Goal: Task Accomplishment & Management: Use online tool/utility

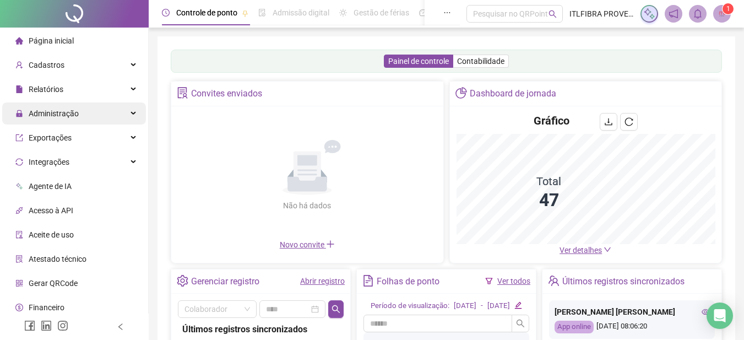
click at [115, 108] on div "Administração" at bounding box center [74, 113] width 144 height 22
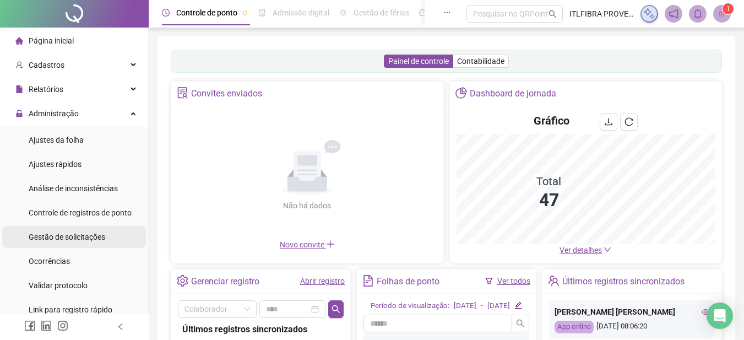
click at [105, 231] on li "Gestão de solicitações" at bounding box center [74, 237] width 144 height 22
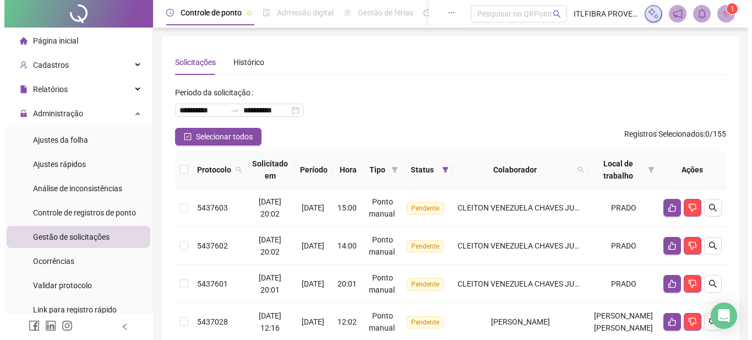
scroll to position [73, 0]
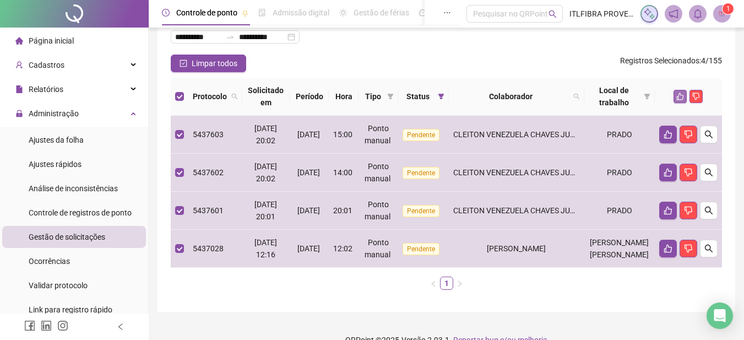
click at [685, 97] on button "button" at bounding box center [679, 96] width 13 height 13
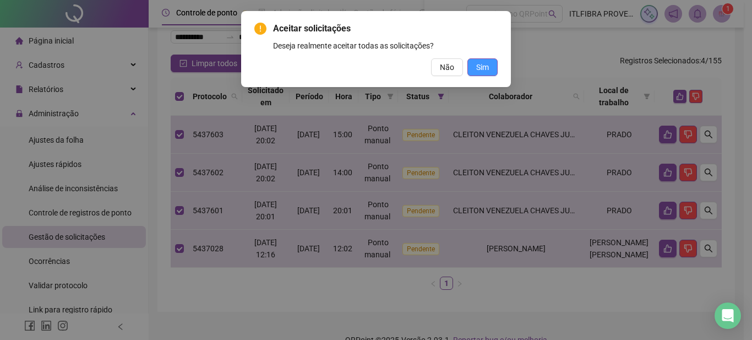
click at [483, 68] on span "Sim" at bounding box center [482, 67] width 13 height 12
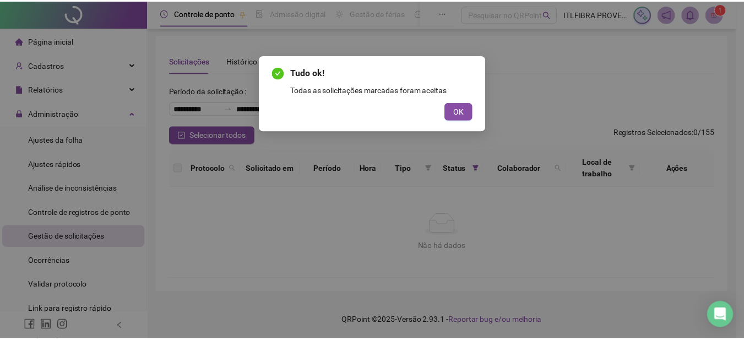
scroll to position [2, 0]
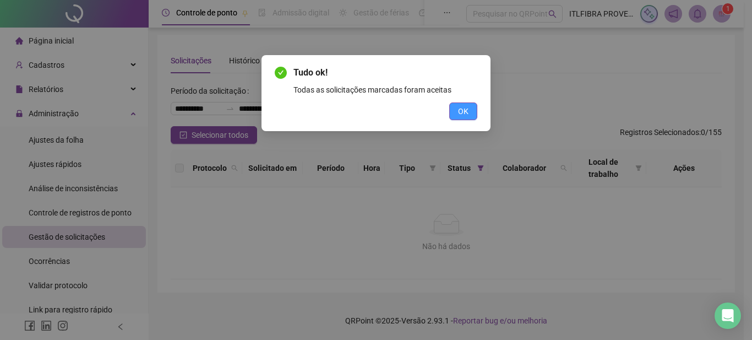
click at [456, 113] on button "OK" at bounding box center [463, 111] width 28 height 18
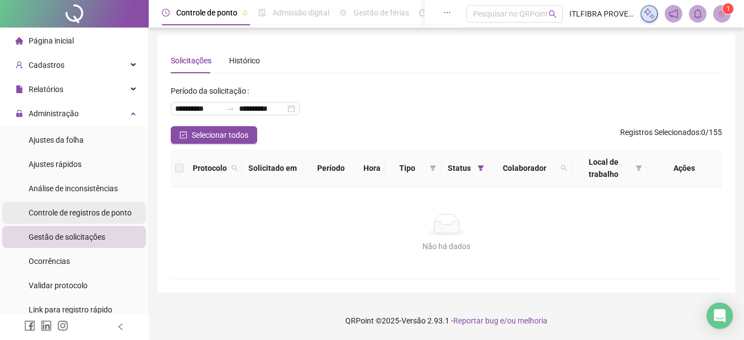
click at [69, 211] on span "Controle de registros de ponto" at bounding box center [80, 212] width 103 height 9
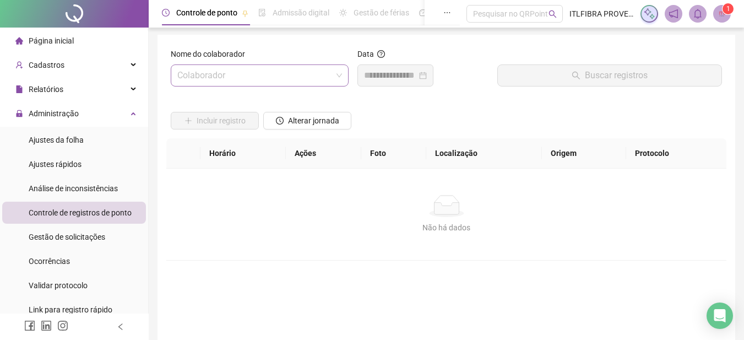
click at [298, 76] on input "search" at bounding box center [254, 75] width 155 height 21
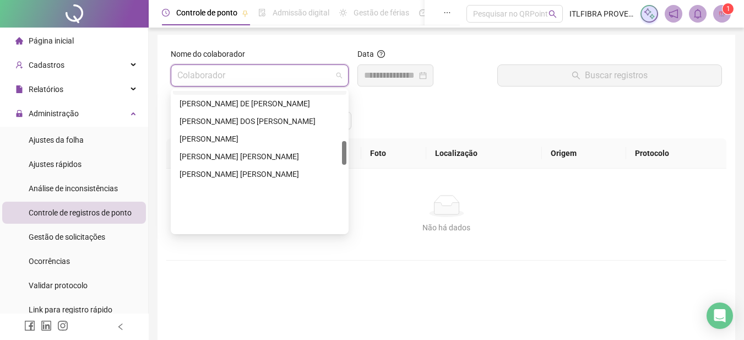
scroll to position [293, 0]
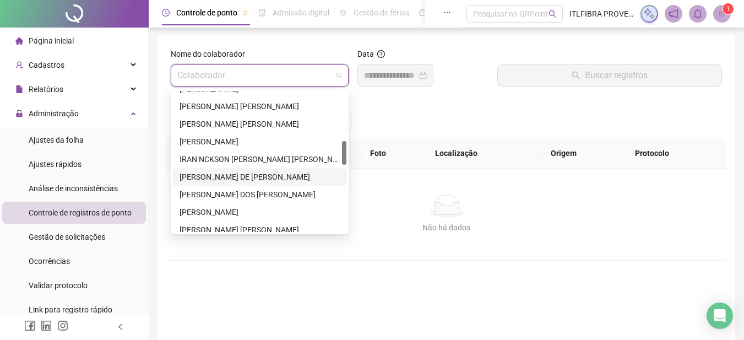
click at [264, 177] on div "[PERSON_NAME] DE [PERSON_NAME]" at bounding box center [259, 177] width 160 height 12
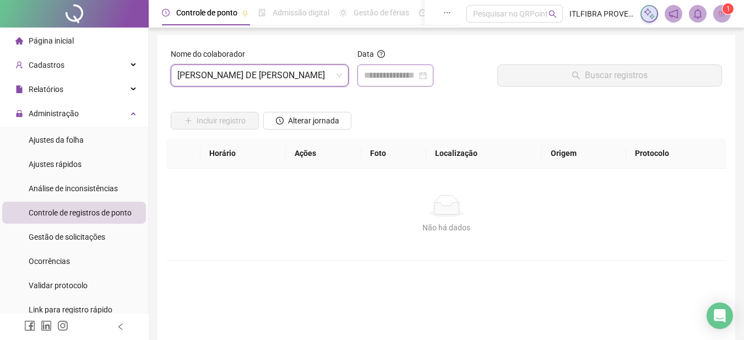
click at [412, 83] on div at bounding box center [395, 75] width 76 height 22
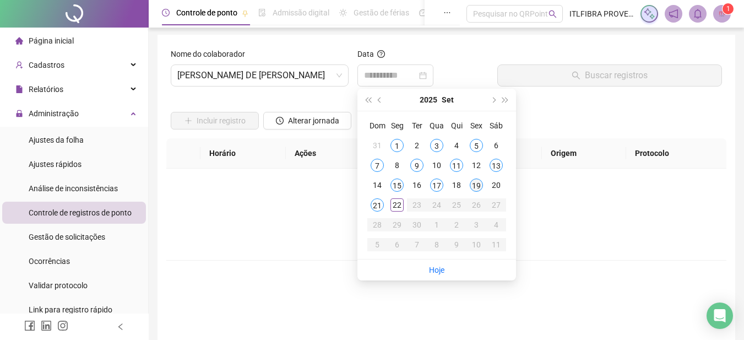
click at [472, 186] on div "19" at bounding box center [476, 184] width 13 height 13
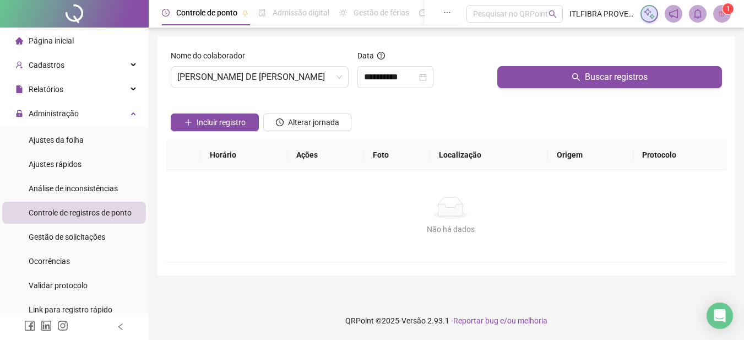
scroll to position [0, 0]
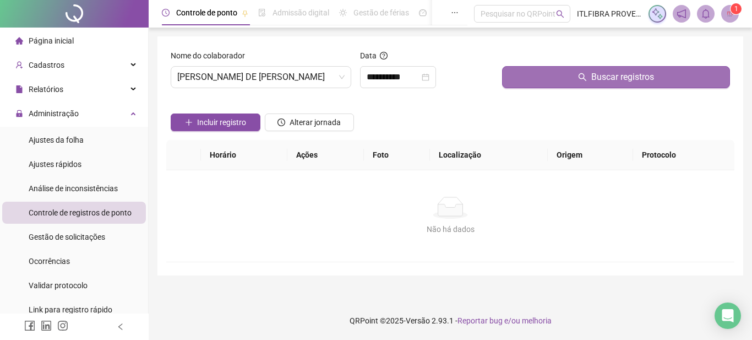
click at [541, 77] on button "Buscar registros" at bounding box center [616, 77] width 228 height 22
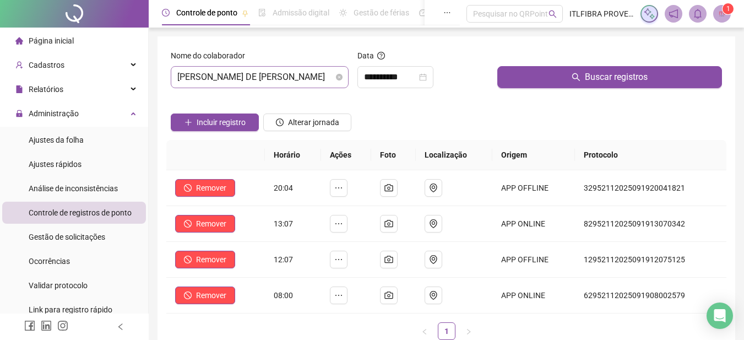
click at [313, 85] on span "[PERSON_NAME] DE [PERSON_NAME]" at bounding box center [259, 77] width 165 height 21
click at [405, 78] on input "**********" at bounding box center [390, 76] width 53 height 13
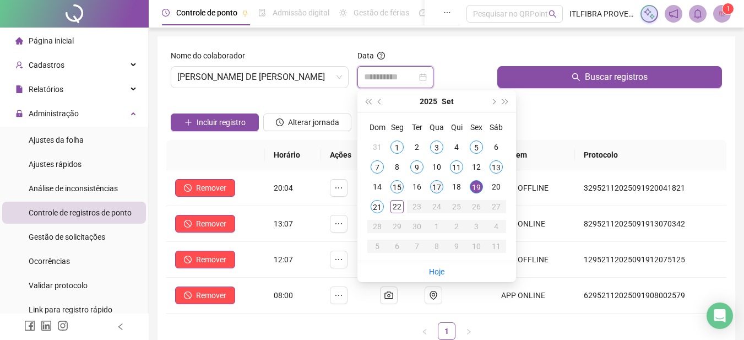
type input "**********"
click at [439, 185] on div "17" at bounding box center [436, 186] width 13 height 13
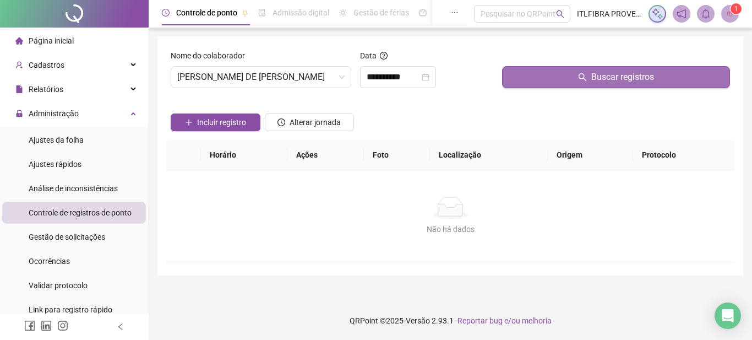
click at [523, 72] on button "Buscar registros" at bounding box center [616, 77] width 228 height 22
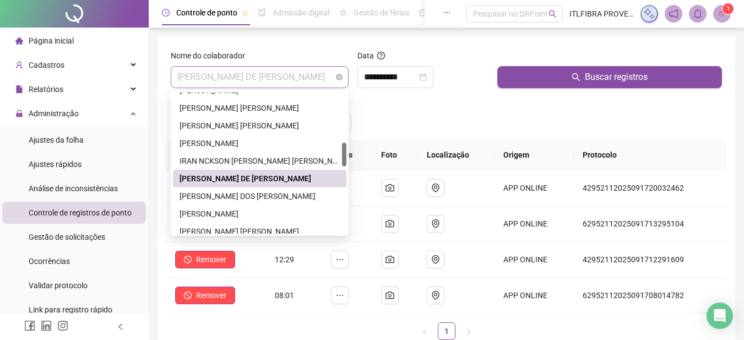
click at [320, 77] on span "[PERSON_NAME] DE [PERSON_NAME]" at bounding box center [259, 77] width 165 height 21
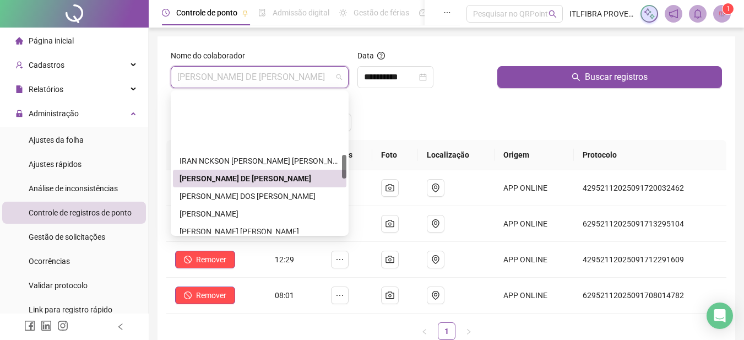
scroll to position [439, 0]
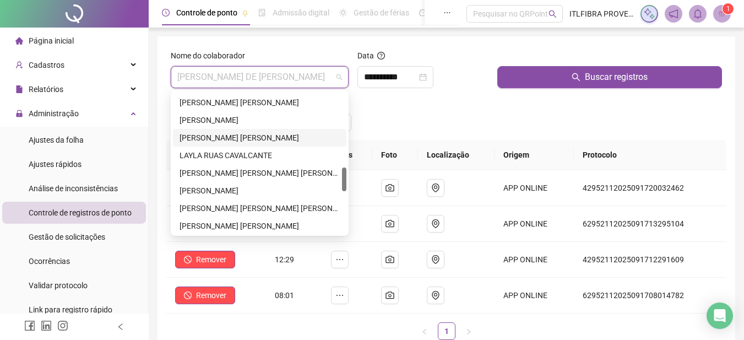
click at [261, 138] on div "[PERSON_NAME] [PERSON_NAME]" at bounding box center [259, 138] width 160 height 12
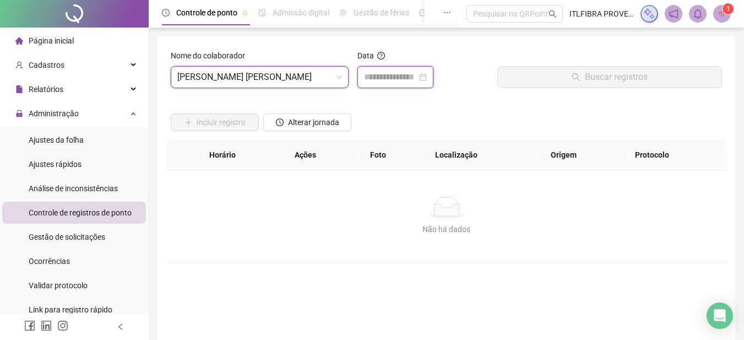
click at [380, 78] on input at bounding box center [390, 76] width 53 height 13
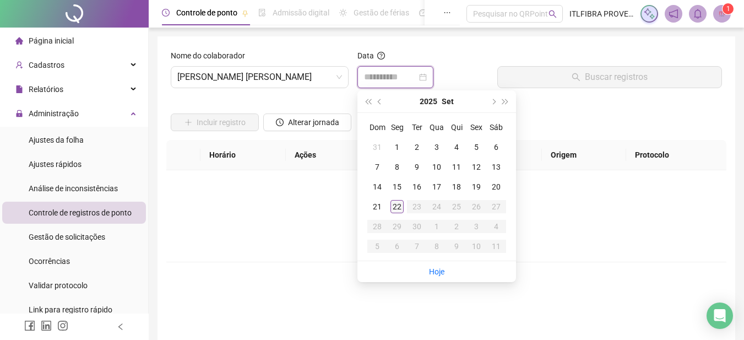
type input "**********"
click at [402, 205] on div "22" at bounding box center [396, 206] width 13 height 13
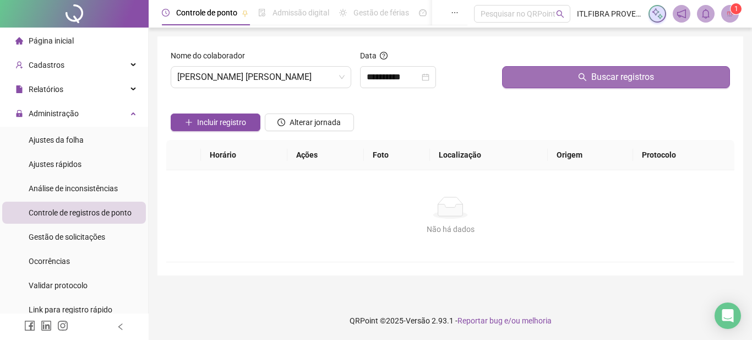
click at [579, 73] on button "Buscar registros" at bounding box center [616, 77] width 228 height 22
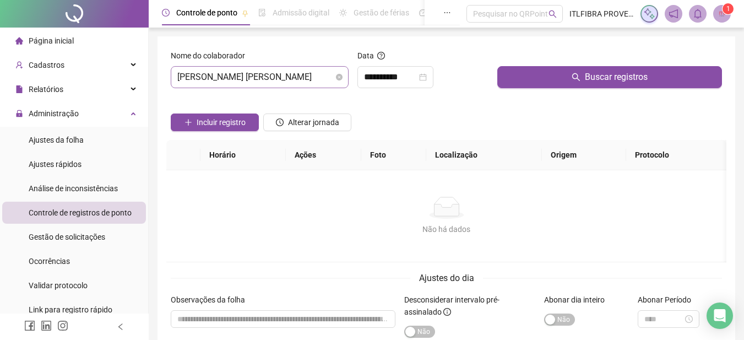
click at [319, 81] on span "[PERSON_NAME] [PERSON_NAME]" at bounding box center [259, 77] width 165 height 21
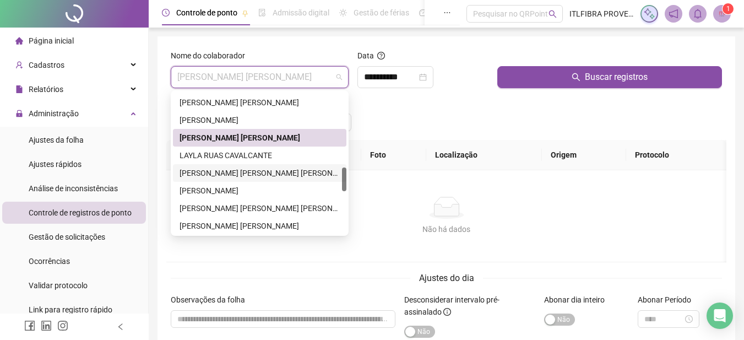
click at [274, 173] on div "[PERSON_NAME] [PERSON_NAME] [PERSON_NAME]" at bounding box center [259, 173] width 160 height 12
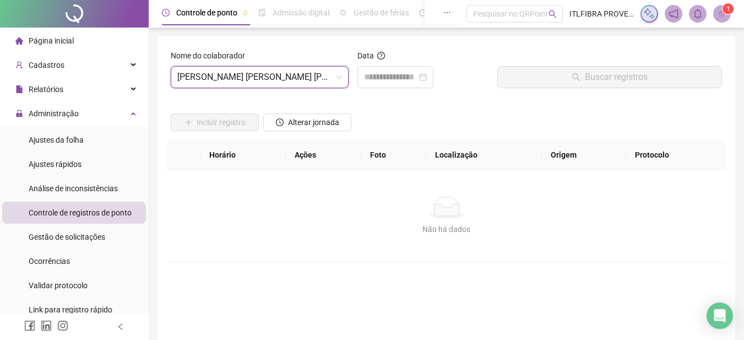
click at [373, 62] on div "Data" at bounding box center [422, 58] width 131 height 17
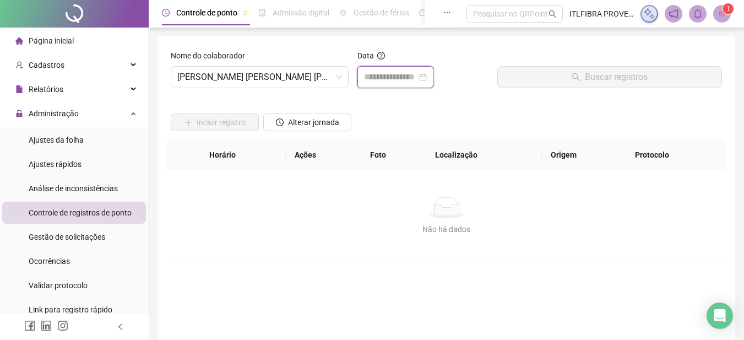
click at [377, 79] on input at bounding box center [390, 76] width 53 height 13
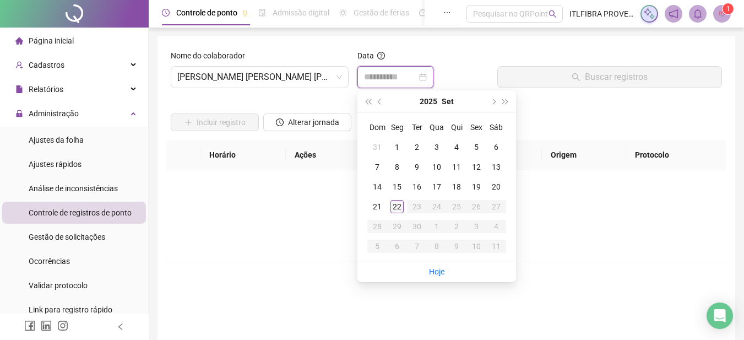
type input "**********"
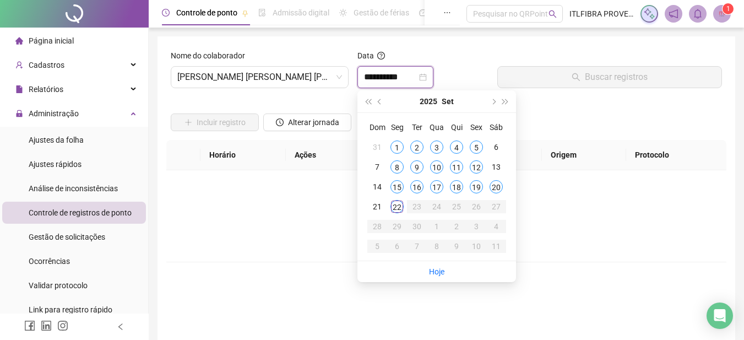
type input "**********"
click at [475, 183] on div "19" at bounding box center [476, 186] width 13 height 13
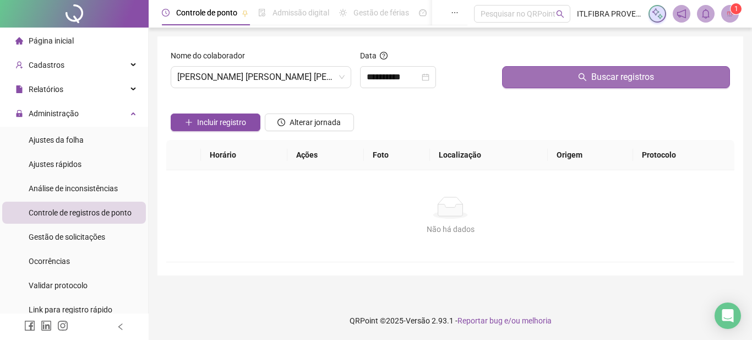
click at [543, 83] on button "Buscar registros" at bounding box center [616, 77] width 228 height 22
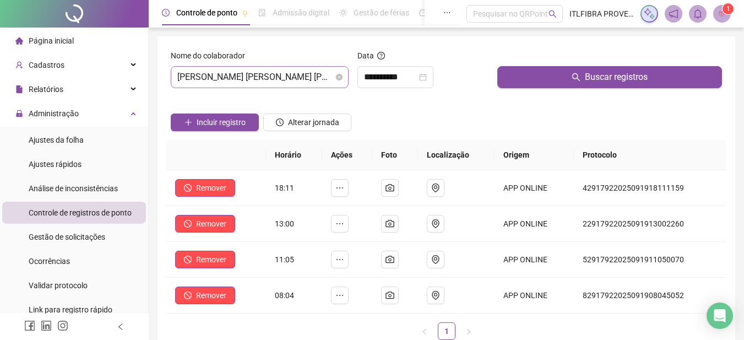
click at [304, 77] on span "[PERSON_NAME] [PERSON_NAME] [PERSON_NAME]" at bounding box center [259, 77] width 165 height 21
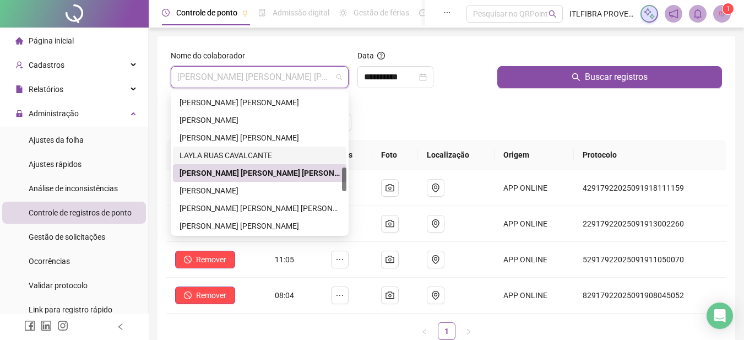
scroll to position [0, 0]
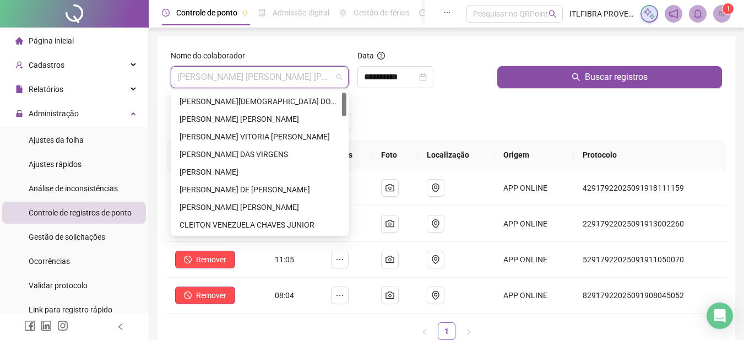
click at [286, 155] on div "[PERSON_NAME] DAS VIRGENS" at bounding box center [259, 154] width 160 height 12
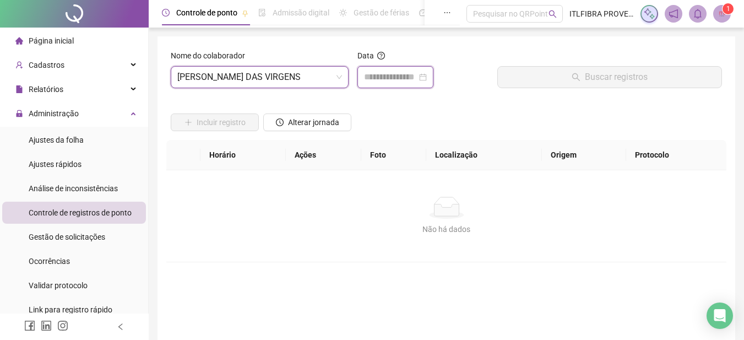
click at [412, 83] on input at bounding box center [390, 76] width 53 height 13
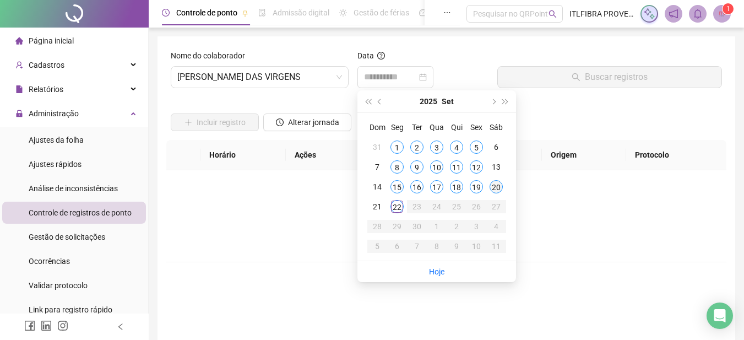
click at [492, 191] on div "20" at bounding box center [495, 186] width 13 height 13
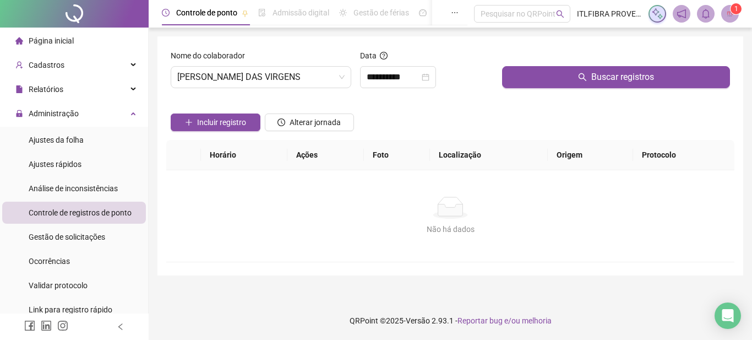
click at [533, 53] on div at bounding box center [616, 58] width 228 height 17
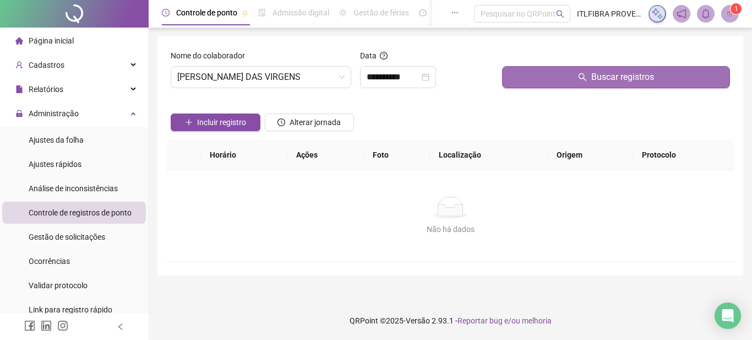
click at [520, 78] on button "Buscar registros" at bounding box center [616, 77] width 228 height 22
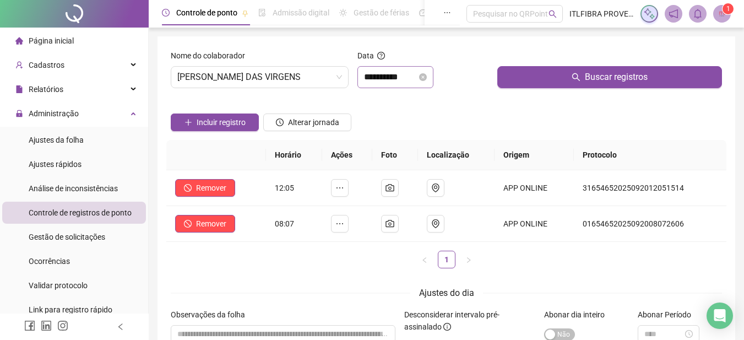
click at [414, 69] on div "**********" at bounding box center [395, 77] width 76 height 22
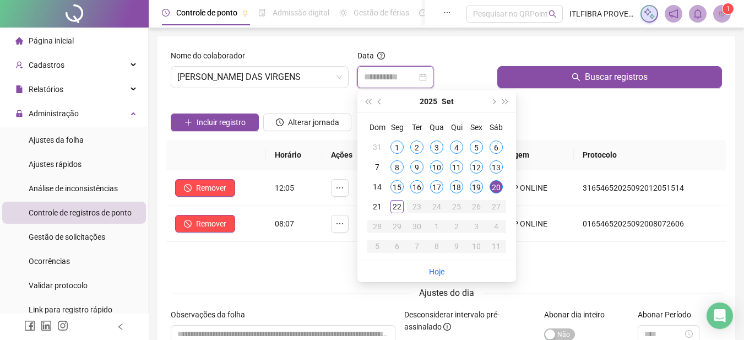
type input "**********"
click at [473, 189] on div "19" at bounding box center [476, 186] width 13 height 13
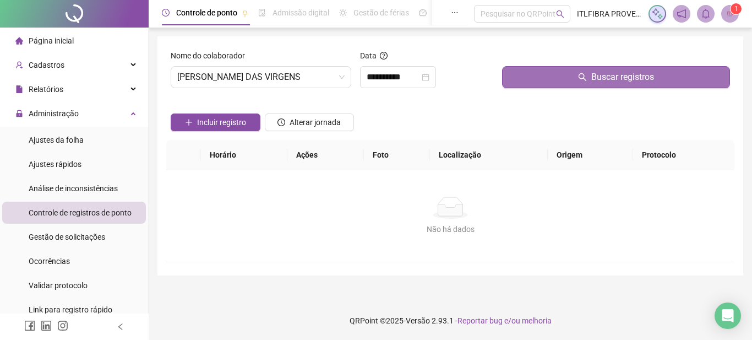
click at [519, 76] on button "Buscar registros" at bounding box center [616, 77] width 228 height 22
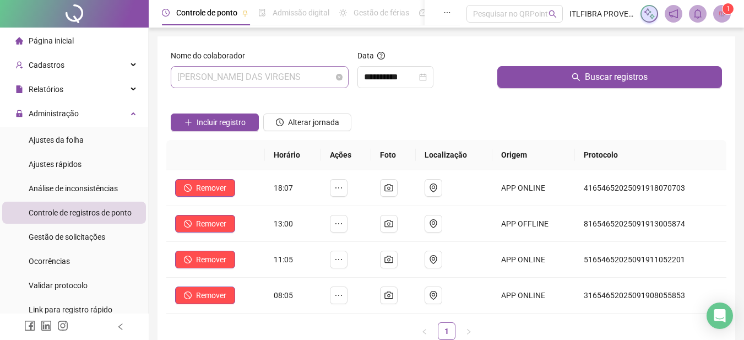
click at [294, 78] on span "[PERSON_NAME] DAS VIRGENS" at bounding box center [259, 77] width 165 height 21
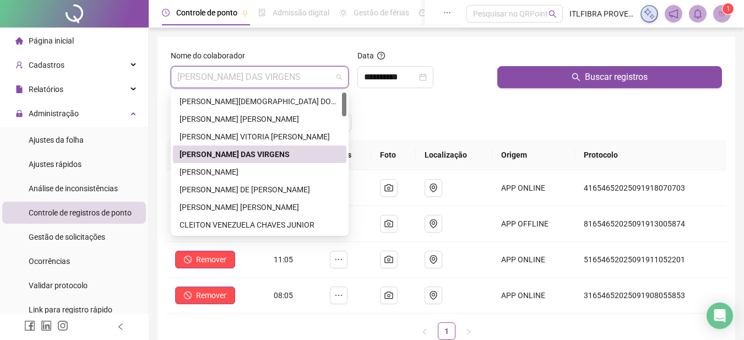
drag, startPoint x: 243, startPoint y: 150, endPoint x: 238, endPoint y: 156, distance: 7.4
click at [240, 154] on div "[PERSON_NAME] DAS VIRGENS" at bounding box center [259, 154] width 160 height 12
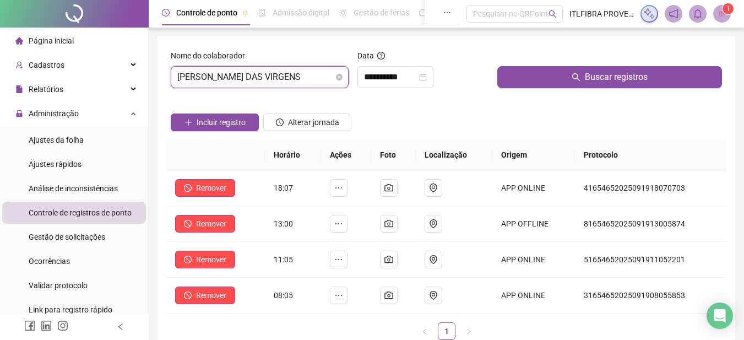
click at [222, 72] on span "[PERSON_NAME] DAS VIRGENS" at bounding box center [259, 77] width 165 height 21
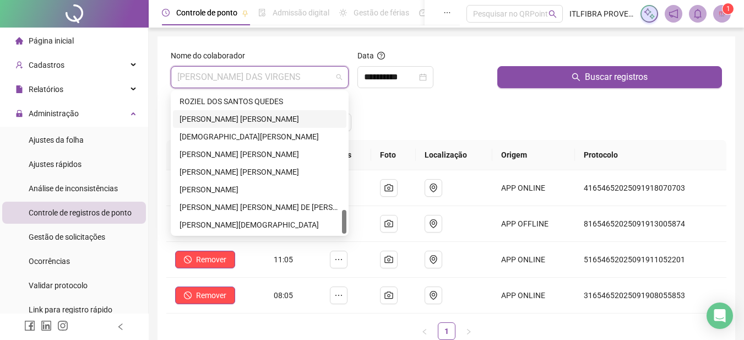
scroll to position [73, 0]
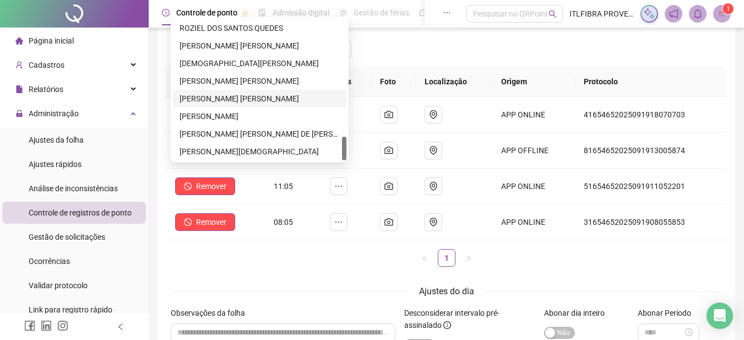
click at [230, 96] on div "[PERSON_NAME] [PERSON_NAME]" at bounding box center [259, 99] width 160 height 12
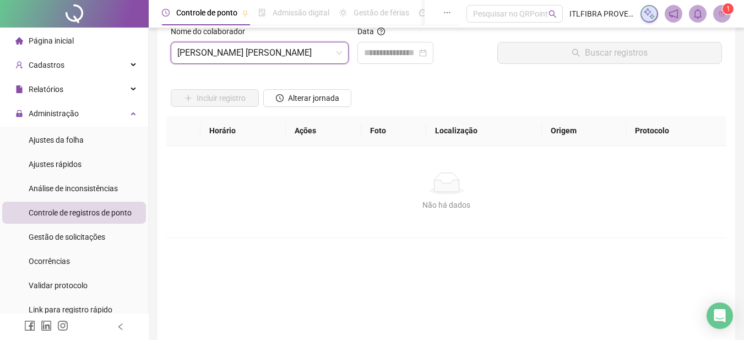
scroll to position [0, 0]
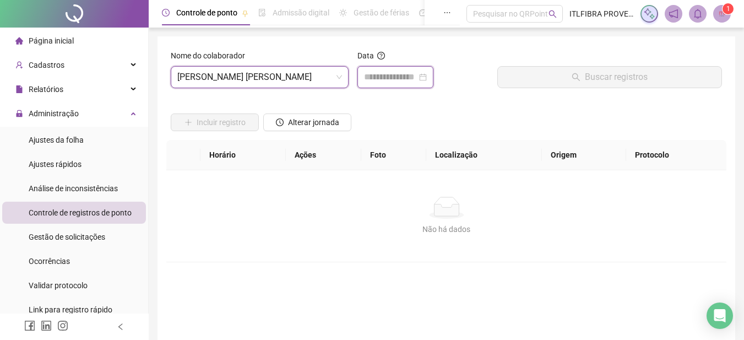
click at [398, 83] on input at bounding box center [390, 76] width 53 height 13
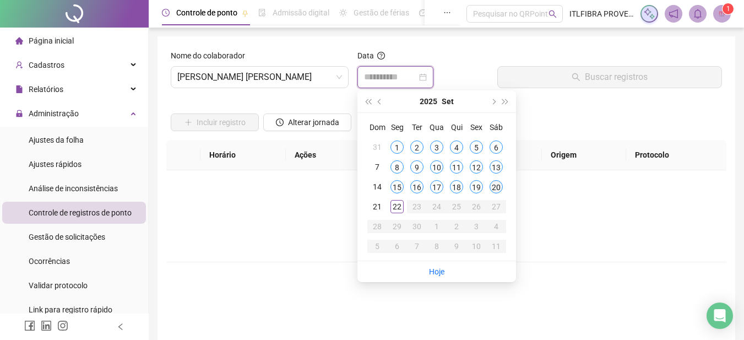
type input "**********"
click at [498, 188] on div "20" at bounding box center [495, 186] width 13 height 13
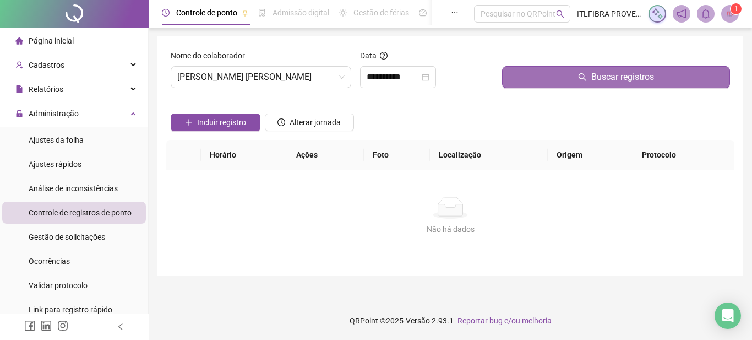
click at [513, 70] on button "Buscar registros" at bounding box center [616, 77] width 228 height 22
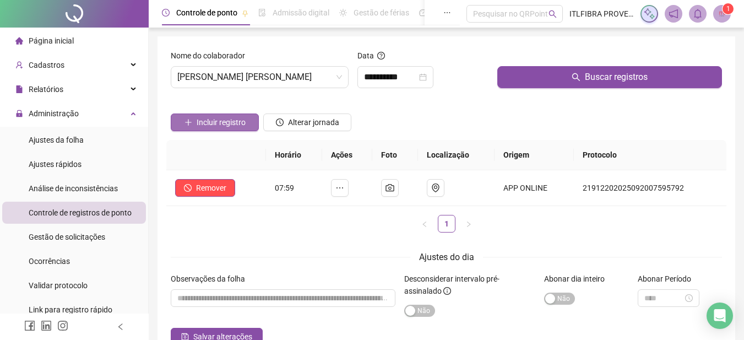
click at [204, 119] on span "Incluir registro" at bounding box center [221, 122] width 49 height 12
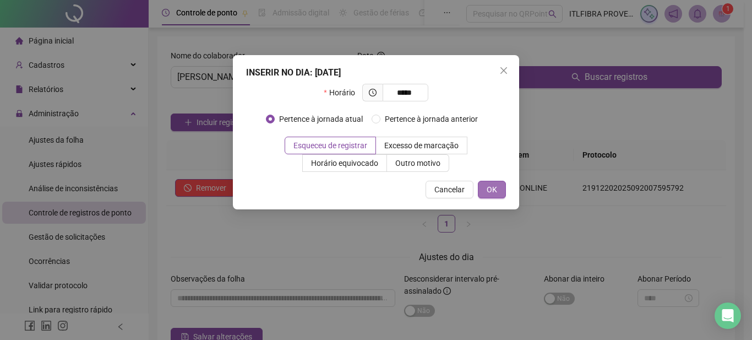
type input "*****"
click at [489, 191] on span "OK" at bounding box center [492, 189] width 10 height 12
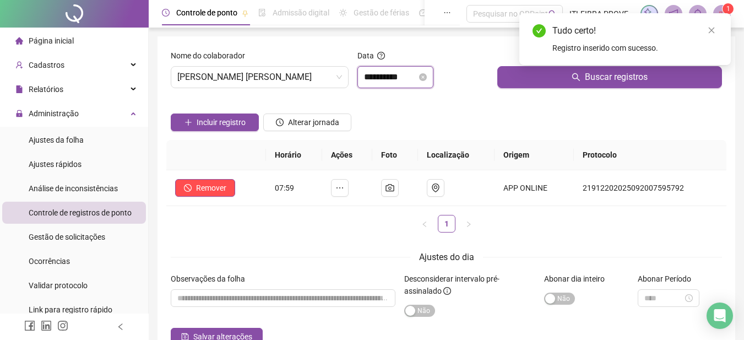
click at [406, 78] on input "**********" at bounding box center [390, 76] width 53 height 13
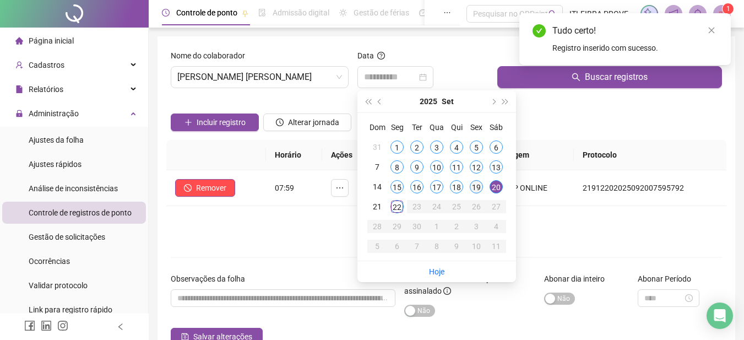
click at [479, 191] on div "19" at bounding box center [476, 186] width 13 height 13
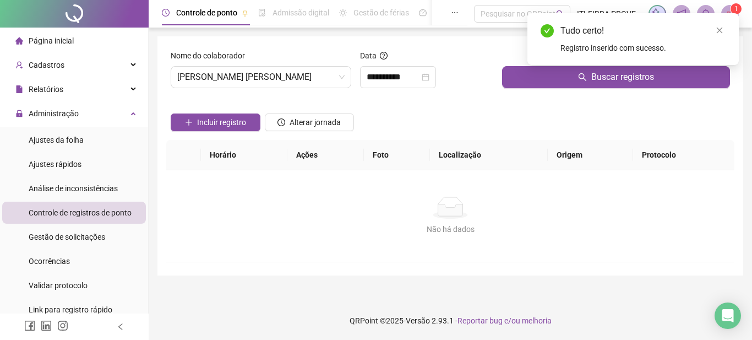
click at [545, 65] on div "Tudo certo! Registro inserido com sucesso." at bounding box center [632, 39] width 211 height 52
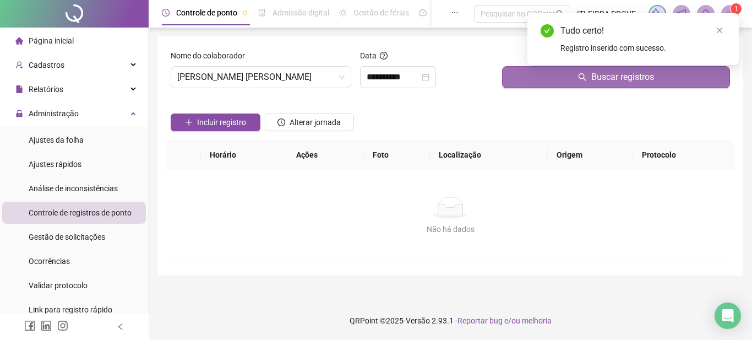
click at [539, 79] on button "Buscar registros" at bounding box center [616, 77] width 228 height 22
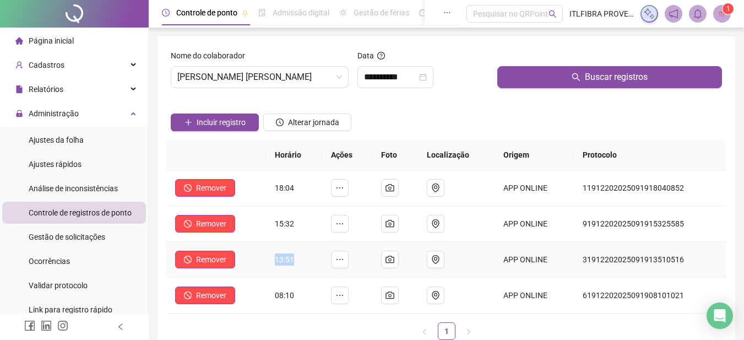
drag, startPoint x: 288, startPoint y: 263, endPoint x: 296, endPoint y: 263, distance: 8.3
click at [296, 263] on td "13:51" at bounding box center [294, 260] width 57 height 36
drag, startPoint x: 279, startPoint y: 264, endPoint x: 287, endPoint y: 260, distance: 9.1
click at [286, 262] on span "13:51" at bounding box center [284, 259] width 19 height 9
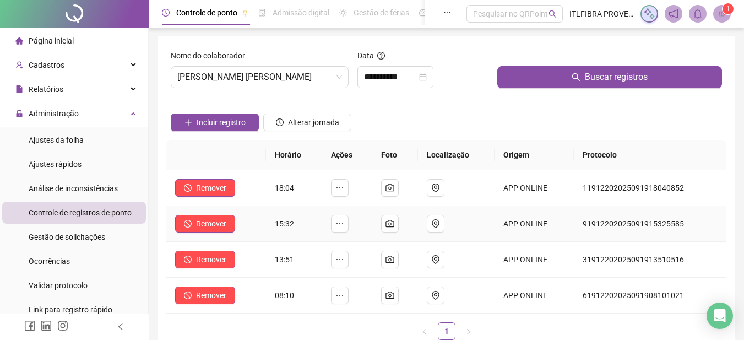
drag, startPoint x: 282, startPoint y: 220, endPoint x: 296, endPoint y: 224, distance: 13.8
click at [284, 220] on span "15:32" at bounding box center [284, 223] width 19 height 9
click at [296, 224] on td "15:32" at bounding box center [294, 224] width 57 height 36
drag, startPoint x: 275, startPoint y: 187, endPoint x: 336, endPoint y: 191, distance: 60.7
click at [336, 191] on tr "Remover 18:04 APP ONLINE 11912202025091918040852" at bounding box center [446, 188] width 560 height 36
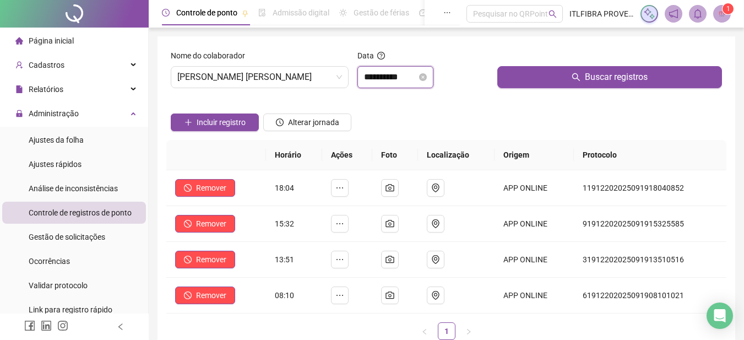
click at [370, 72] on input "**********" at bounding box center [390, 76] width 53 height 13
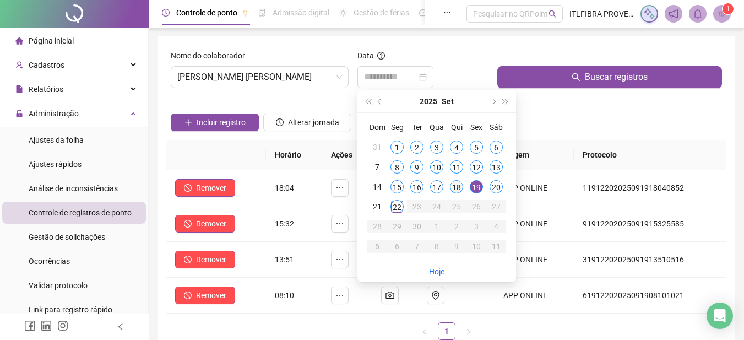
click at [459, 186] on div "18" at bounding box center [456, 186] width 13 height 13
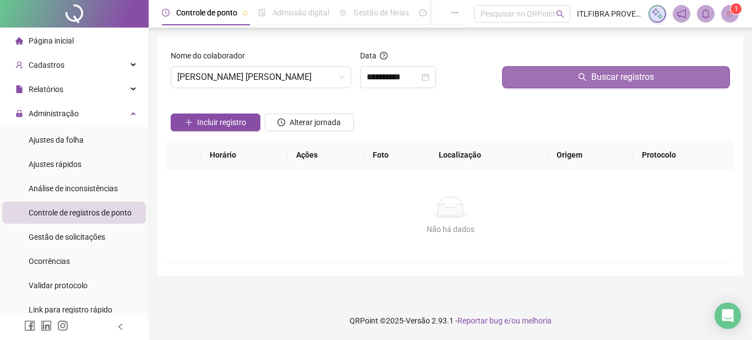
click at [516, 78] on button "Buscar registros" at bounding box center [616, 77] width 228 height 22
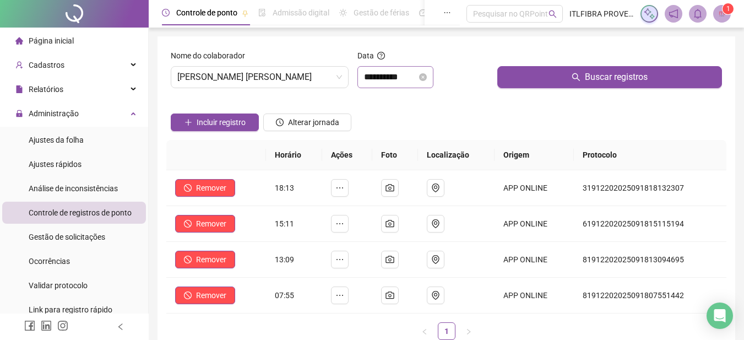
click at [365, 72] on div "**********" at bounding box center [395, 77] width 76 height 22
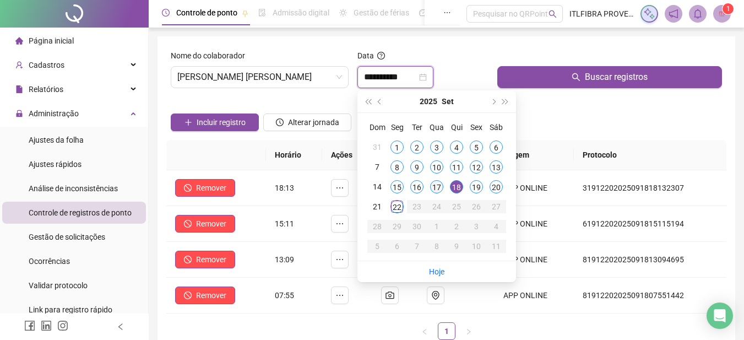
type input "**********"
click at [440, 191] on div "17" at bounding box center [436, 186] width 13 height 13
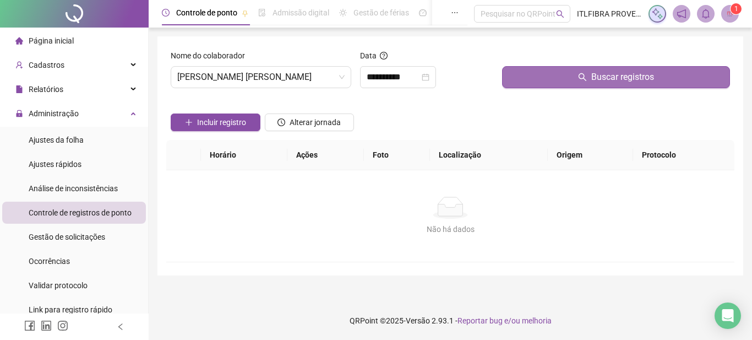
click at [534, 83] on button "Buscar registros" at bounding box center [616, 77] width 228 height 22
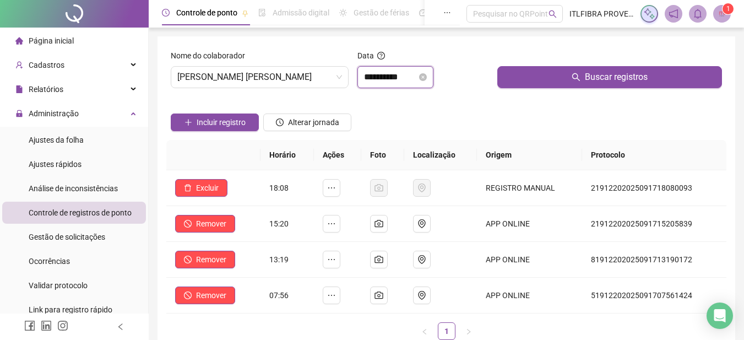
click at [403, 79] on input "**********" at bounding box center [390, 76] width 53 height 13
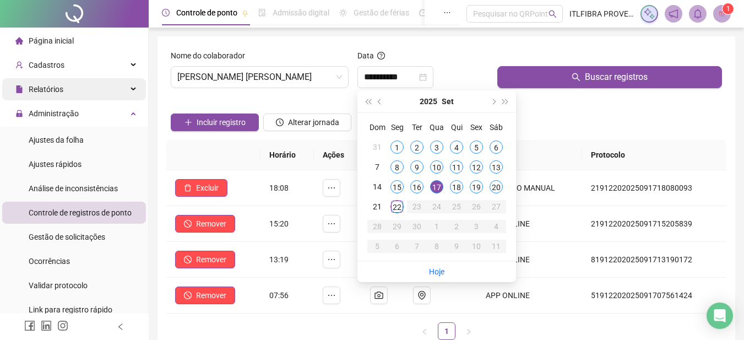
click at [67, 87] on div "Relatórios" at bounding box center [74, 89] width 144 height 22
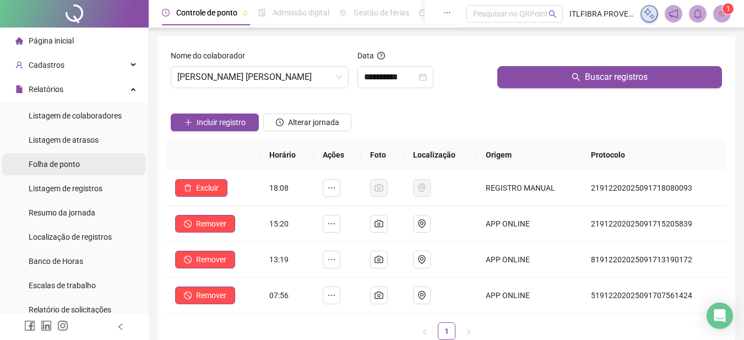
click at [88, 167] on li "Folha de ponto" at bounding box center [74, 164] width 144 height 22
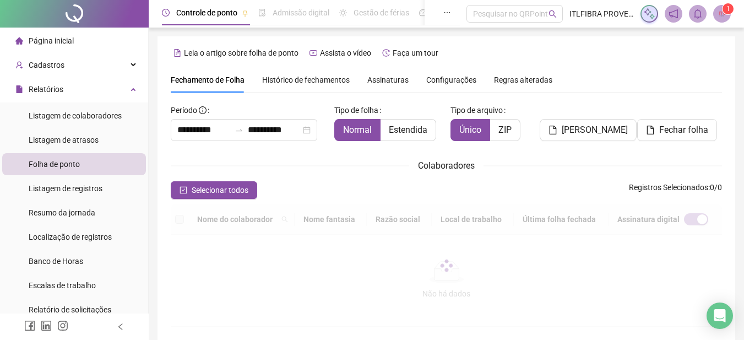
type input "**********"
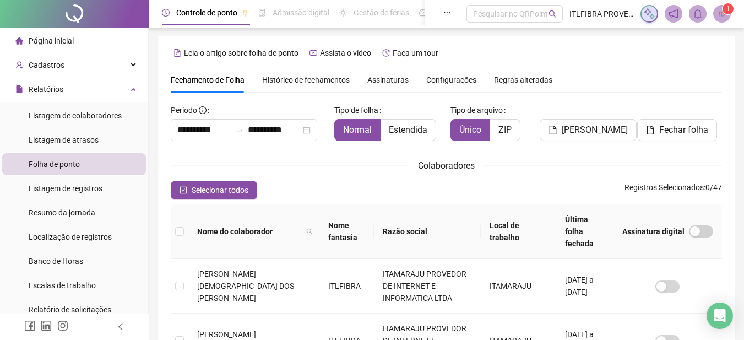
scroll to position [56, 0]
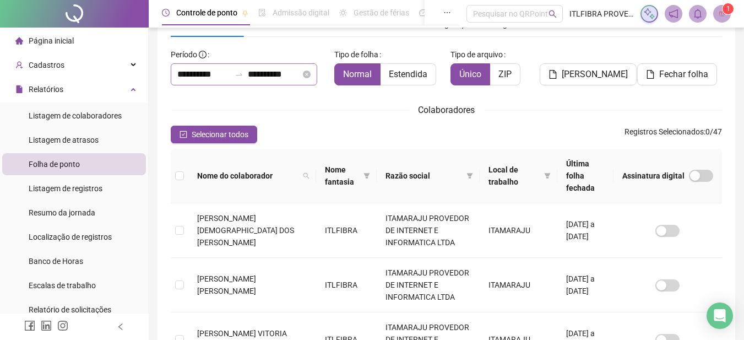
click at [217, 67] on div "**********" at bounding box center [244, 74] width 146 height 22
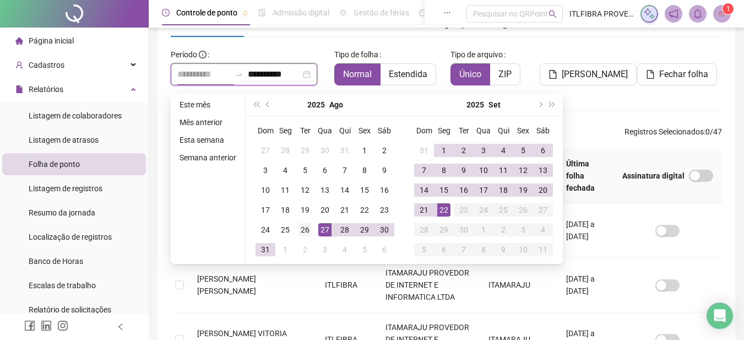
type input "**********"
click at [303, 231] on div "26" at bounding box center [304, 229] width 13 height 13
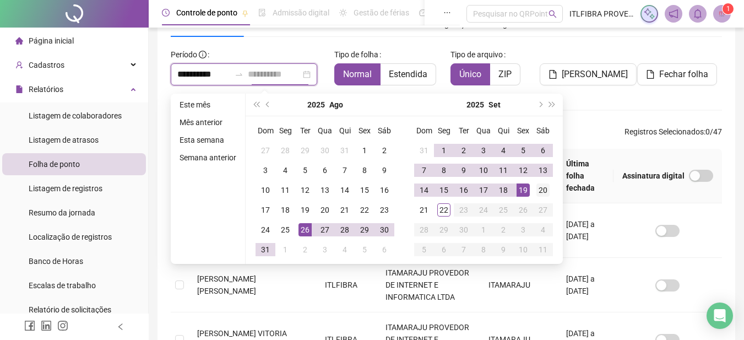
type input "**********"
click at [538, 187] on div "20" at bounding box center [542, 189] width 13 height 13
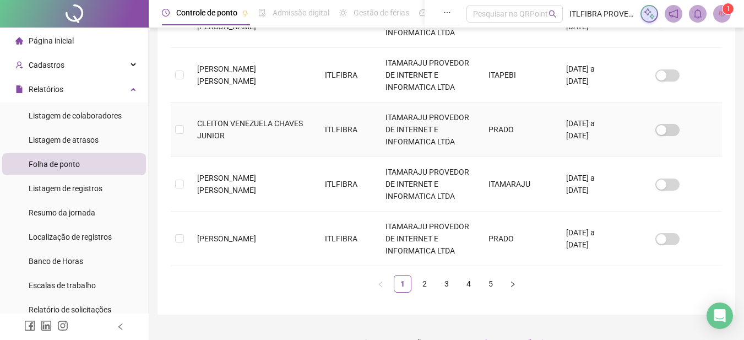
scroll to position [548, 0]
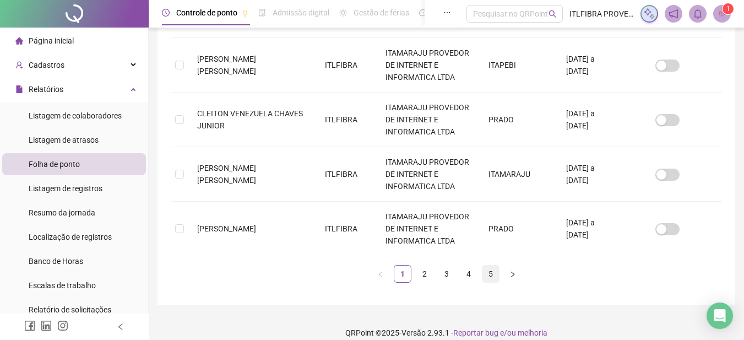
click at [494, 265] on link "5" at bounding box center [490, 273] width 17 height 17
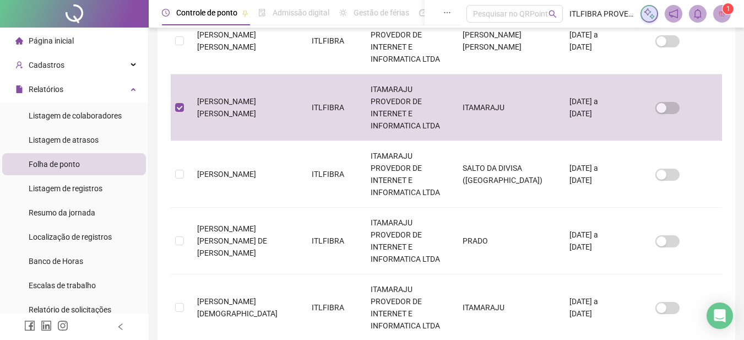
scroll to position [56, 0]
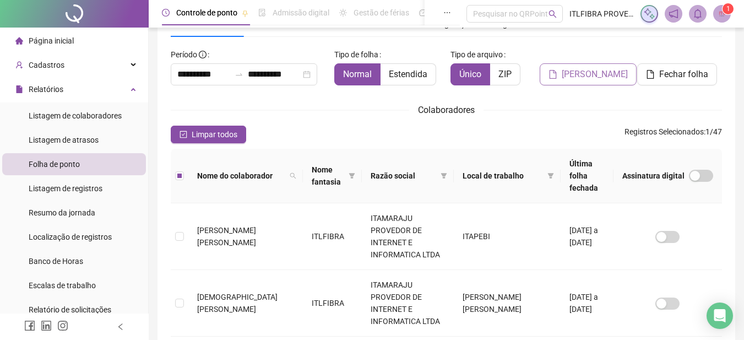
click at [557, 76] on icon "file" at bounding box center [552, 74] width 9 height 9
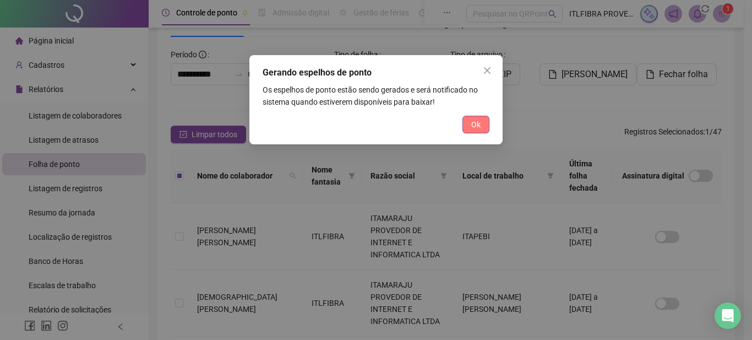
click at [480, 123] on span "Ok" at bounding box center [475, 124] width 9 height 12
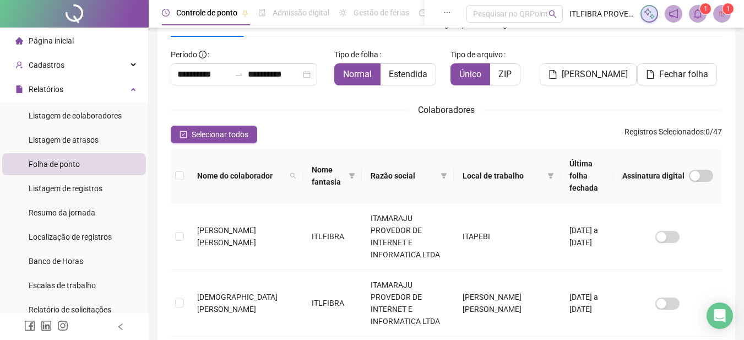
click at [695, 14] on icon "bell" at bounding box center [698, 14] width 10 height 10
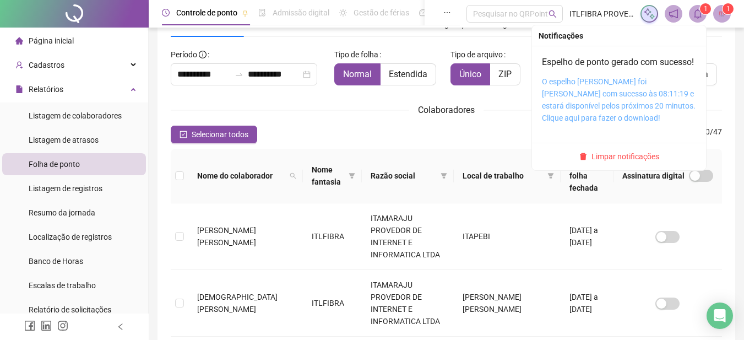
click at [642, 99] on link "O espelho [PERSON_NAME] foi [PERSON_NAME] com sucesso às 08:11:19 e estará disp…" at bounding box center [619, 99] width 154 height 45
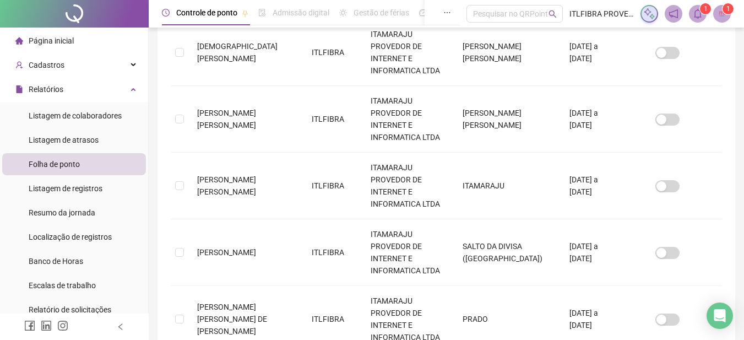
scroll to position [384, 0]
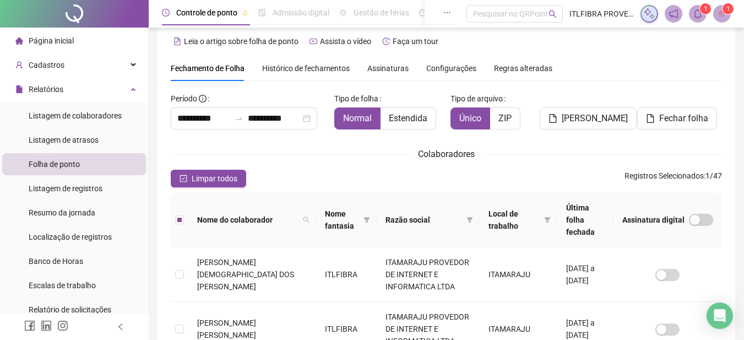
scroll to position [0, 0]
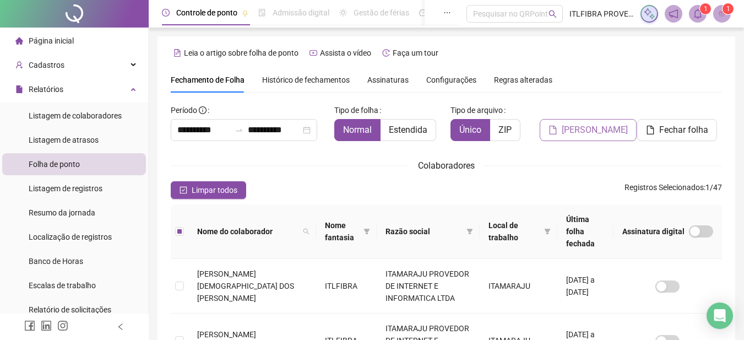
click at [576, 130] on span "[PERSON_NAME]" at bounding box center [595, 129] width 66 height 13
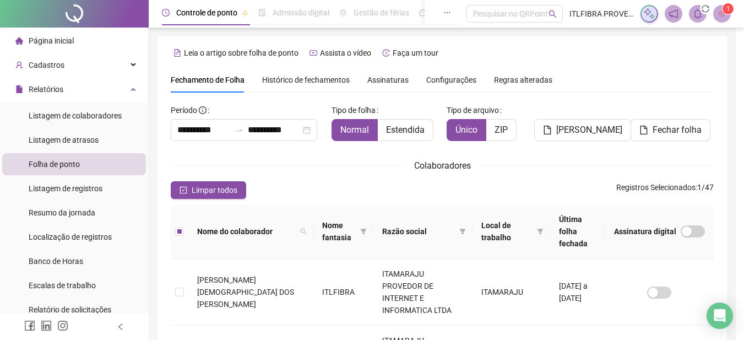
scroll to position [56, 0]
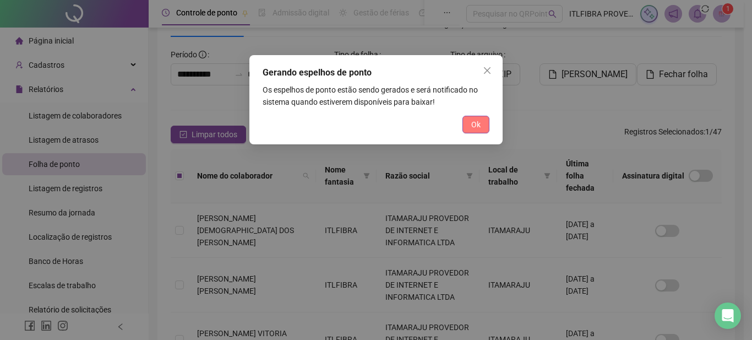
click at [478, 129] on span "Ok" at bounding box center [475, 124] width 9 height 12
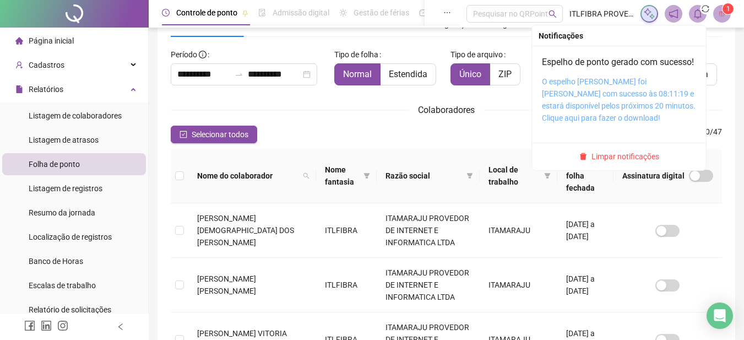
click at [634, 92] on link "O espelho [PERSON_NAME] foi [PERSON_NAME] com sucesso às 08:11:19 e estará disp…" at bounding box center [619, 99] width 154 height 45
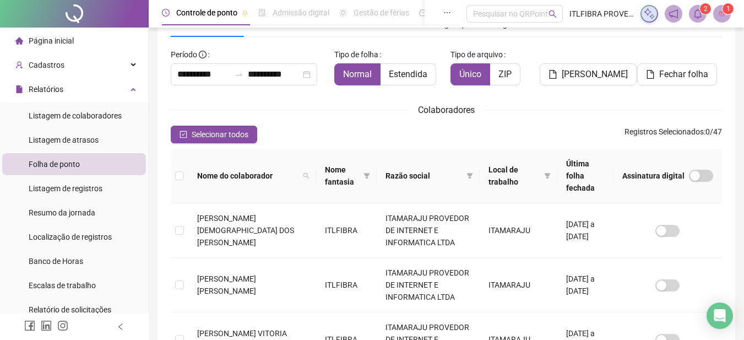
click at [694, 17] on icon "bell" at bounding box center [698, 14] width 10 height 10
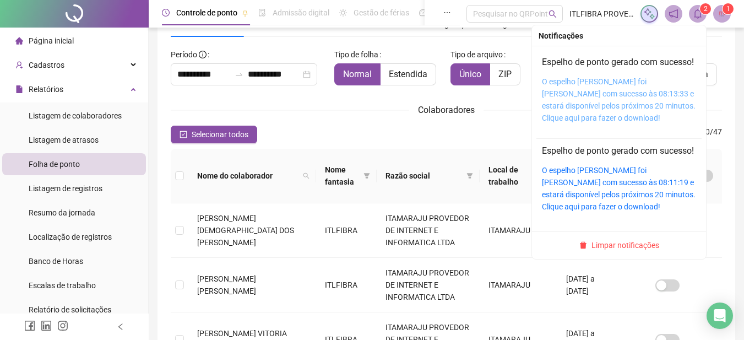
click at [588, 106] on link "O espelho [PERSON_NAME] foi [PERSON_NAME] com sucesso às 08:13:33 e estará disp…" at bounding box center [619, 99] width 154 height 45
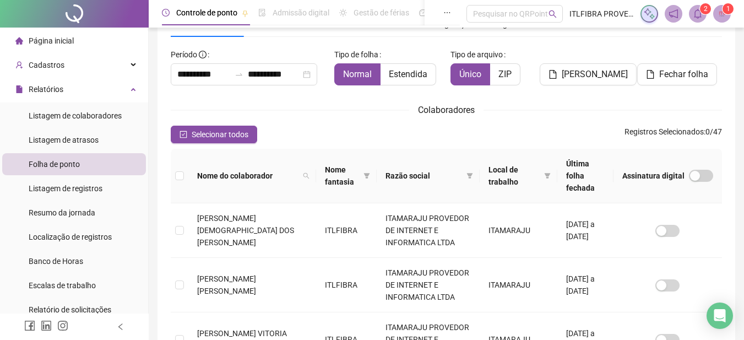
click at [59, 37] on span "Página inicial" at bounding box center [51, 40] width 45 height 9
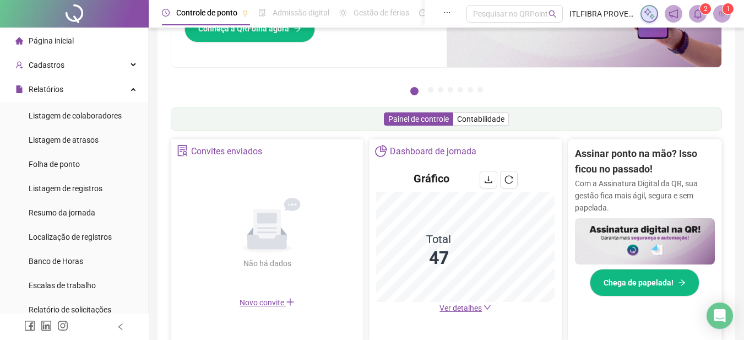
scroll to position [129, 0]
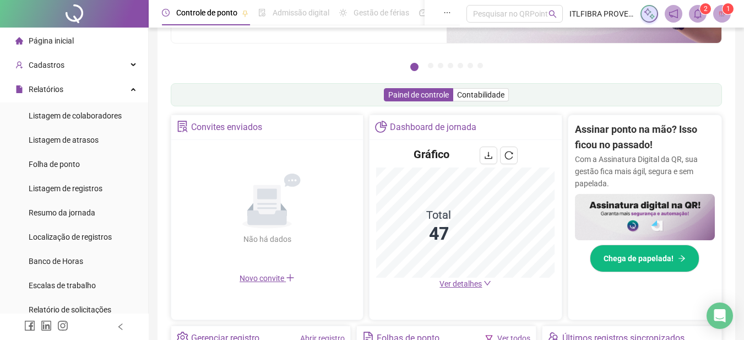
click at [478, 279] on span "Ver detalhes" at bounding box center [460, 283] width 42 height 9
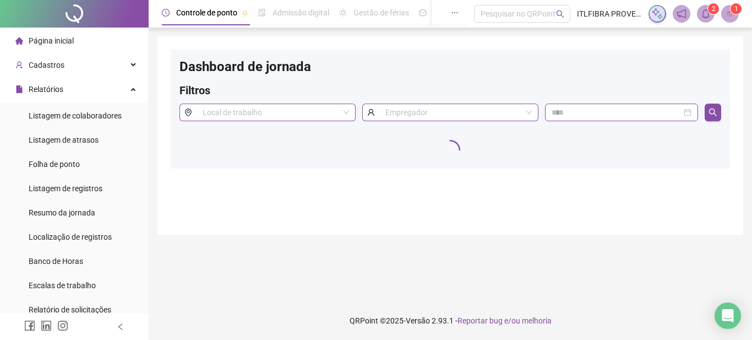
drag, startPoint x: 461, startPoint y: 269, endPoint x: 457, endPoint y: 264, distance: 7.1
click at [460, 267] on main "Dashboard de jornada Filtros Local de trabalho Empregador" at bounding box center [450, 164] width 586 height 256
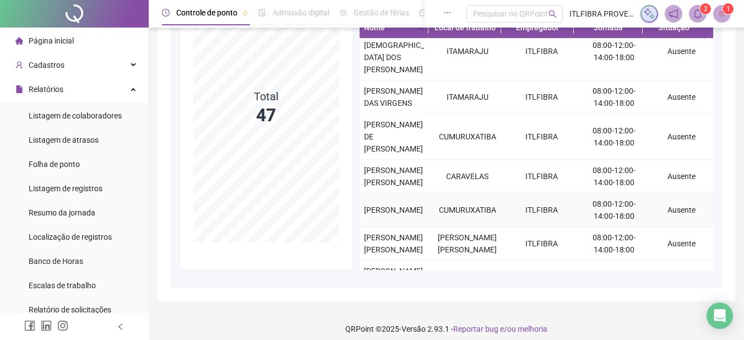
scroll to position [155, 0]
